Goal: Use online tool/utility: Use online tool/utility

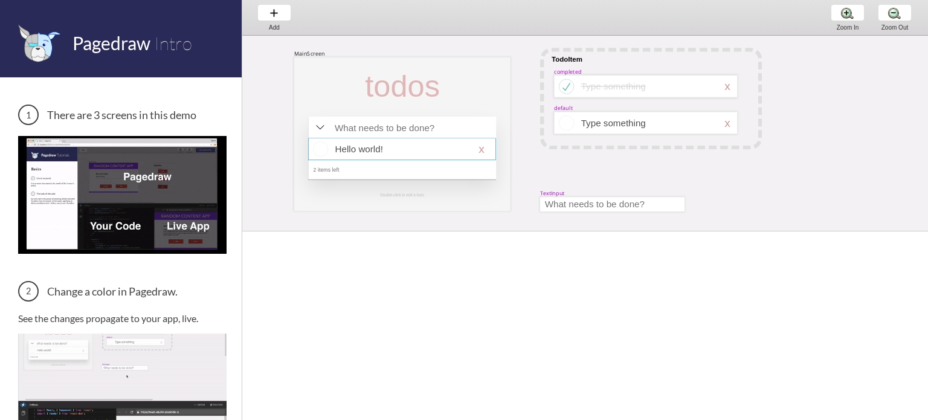
click at [353, 149] on div at bounding box center [401, 149] width 187 height 22
select select "16"
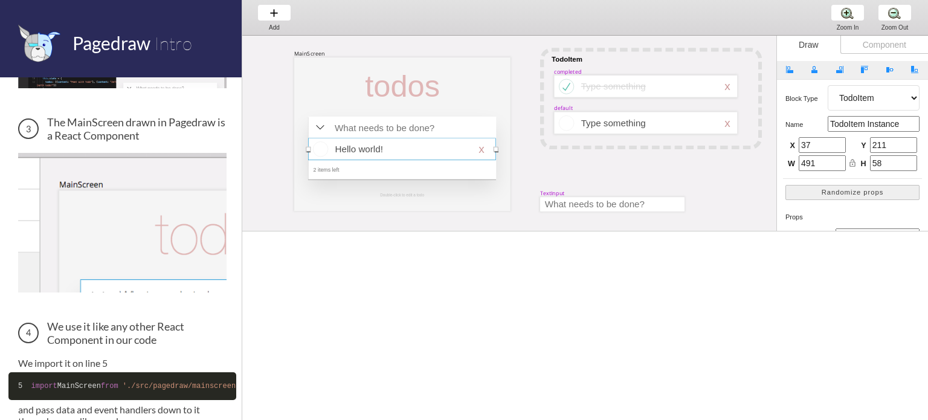
scroll to position [526, 0]
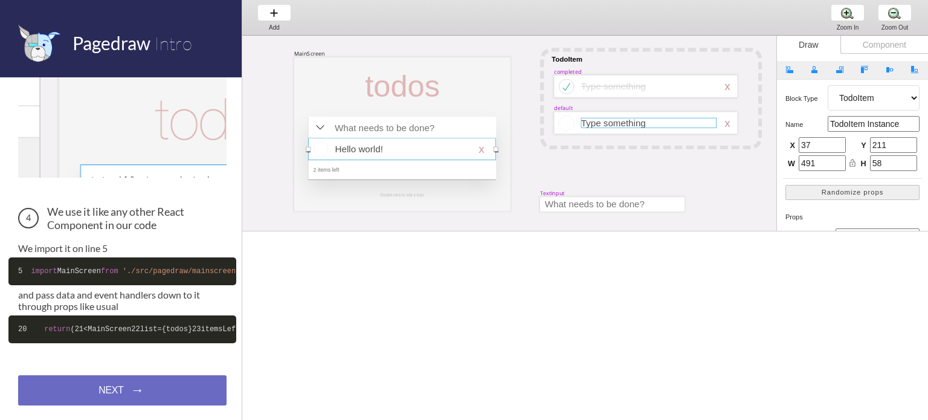
click at [621, 122] on div at bounding box center [648, 123] width 135 height 10
select select "3"
click at [632, 85] on div at bounding box center [648, 86] width 135 height 10
select select "3"
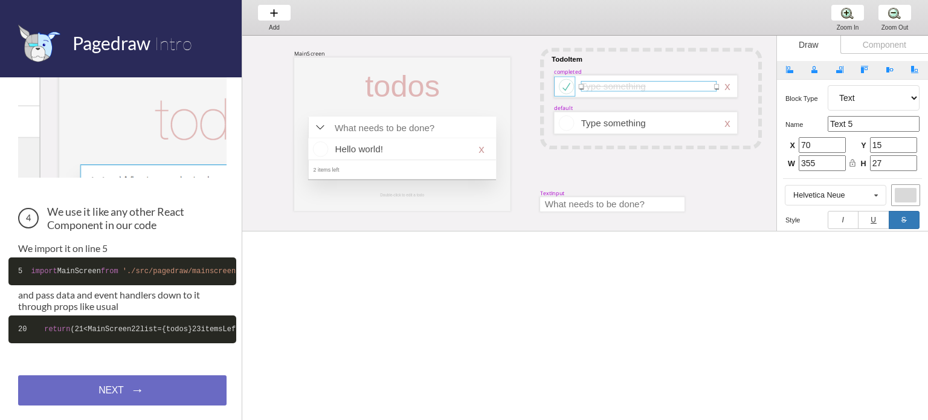
click at [562, 91] on div at bounding box center [564, 87] width 21 height 20
select select "8"
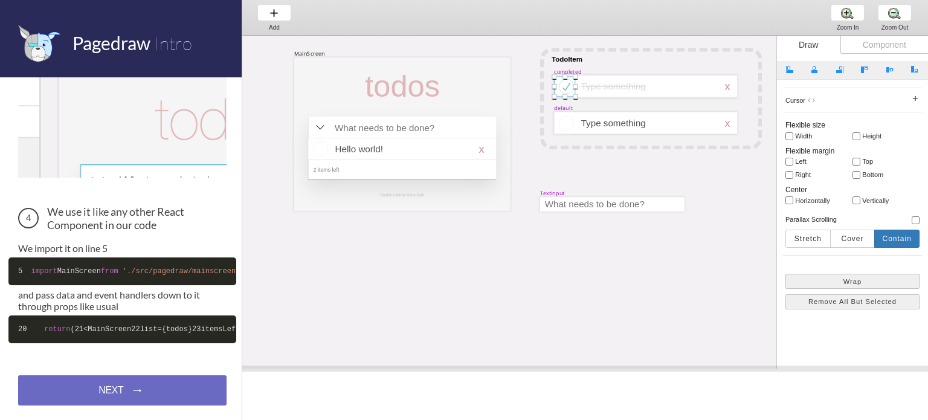
scroll to position [209, 0]
drag, startPoint x: 522, startPoint y: 231, endPoint x: 556, endPoint y: 370, distance: 142.5
click at [556, 370] on span at bounding box center [585, 369] width 686 height 6
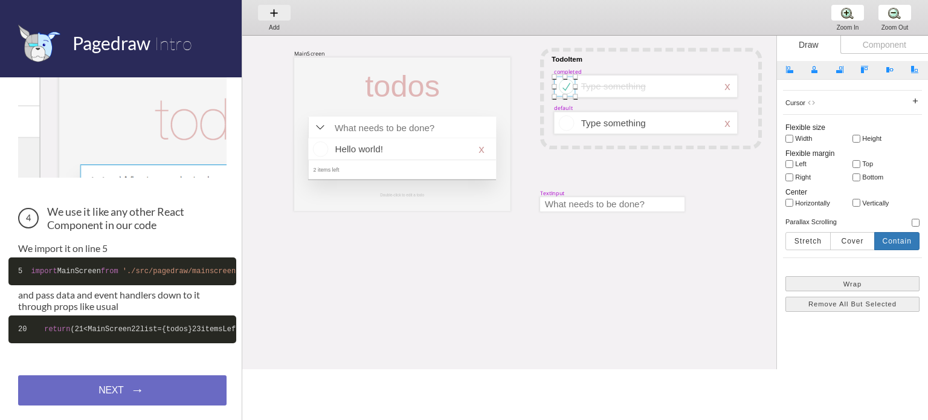
click at [271, 19] on div "Add Add Add" at bounding box center [274, 17] width 46 height 34
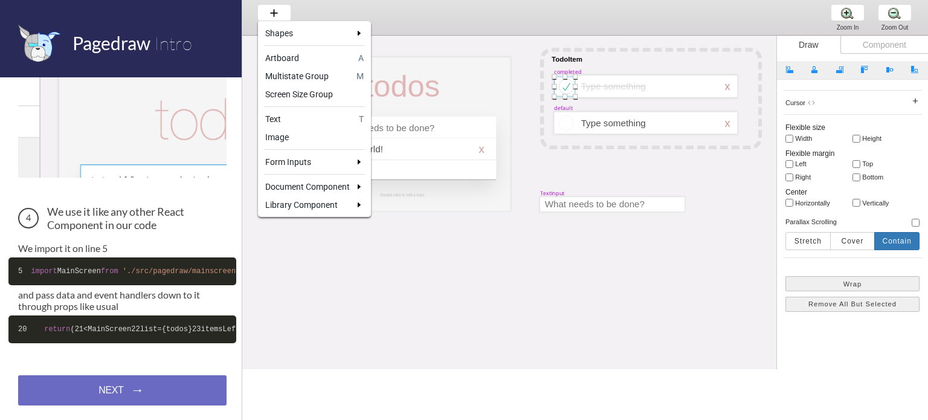
click at [505, 225] on div at bounding box center [464, 210] width 928 height 420
